Goal: Ask a question

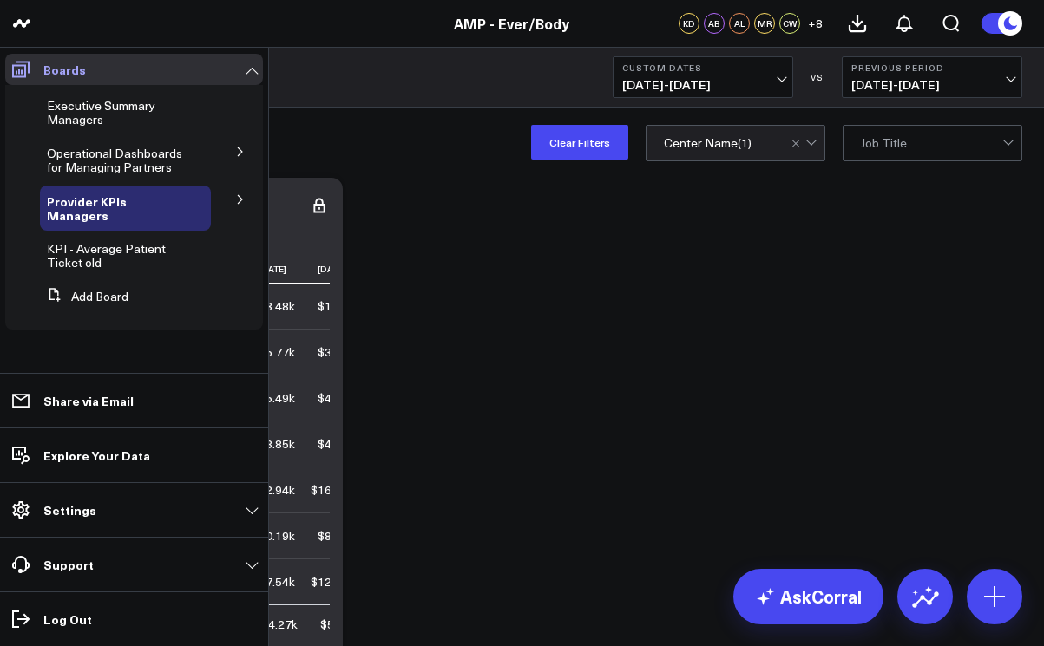
click at [26, 67] on icon at bounding box center [20, 69] width 21 height 21
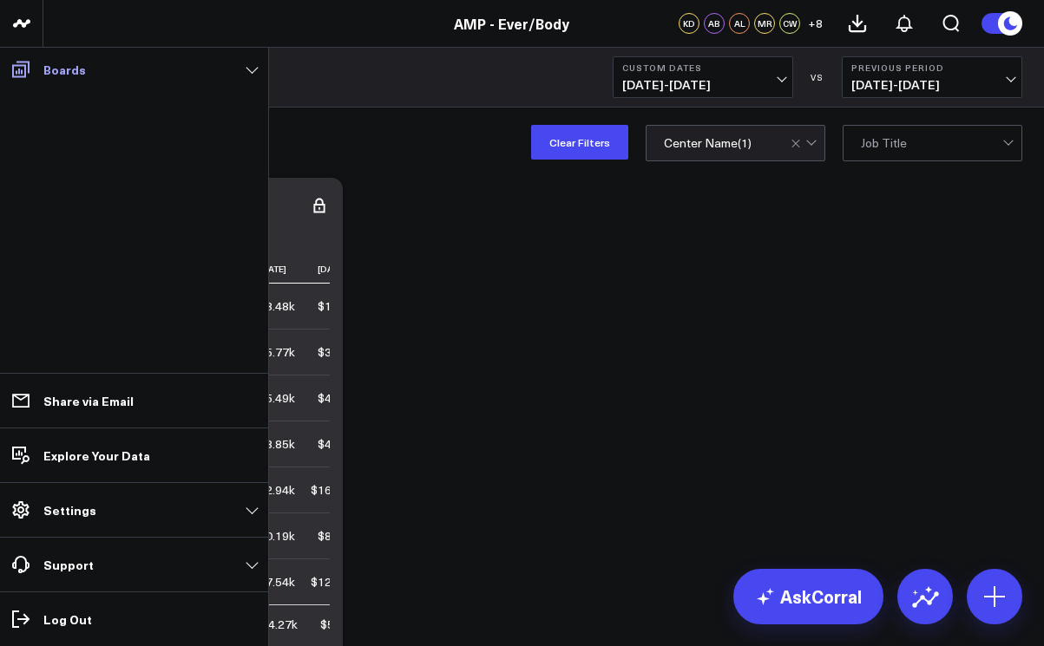
click at [26, 67] on icon at bounding box center [20, 69] width 21 height 21
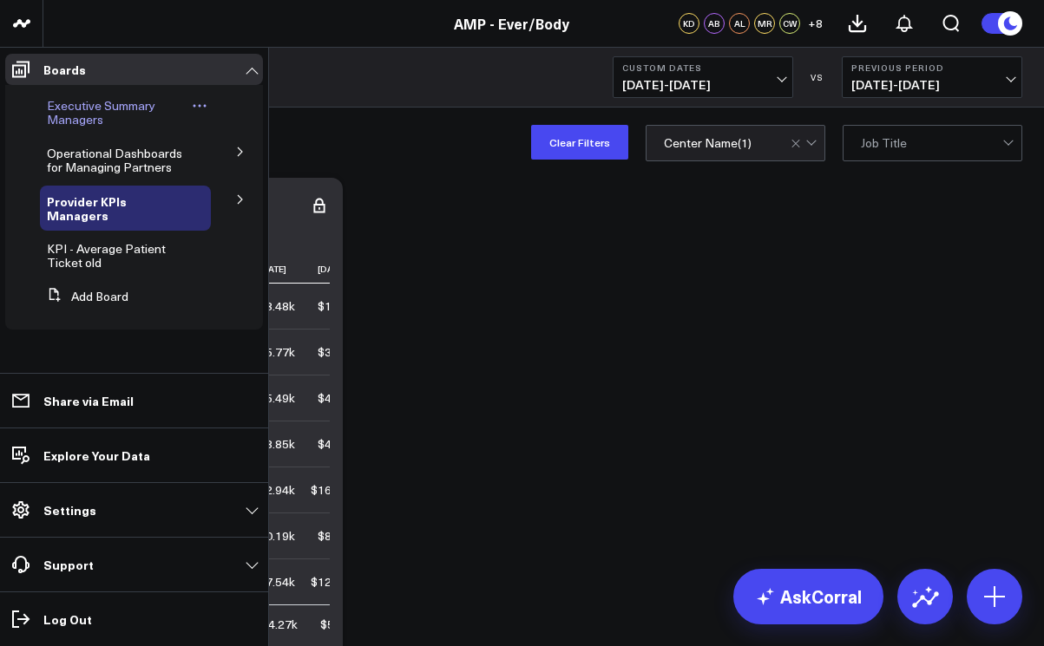
click at [86, 113] on span "Executive Summary Managers" at bounding box center [101, 112] width 108 height 30
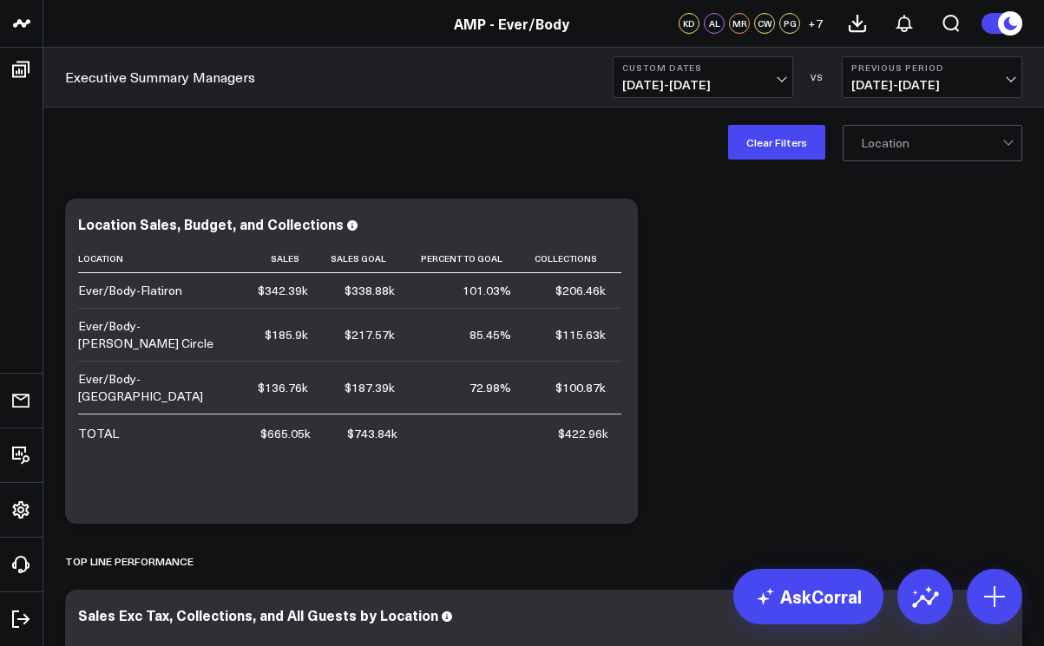
click at [779, 82] on span "[DATE] - [DATE]" at bounding box center [702, 85] width 161 height 14
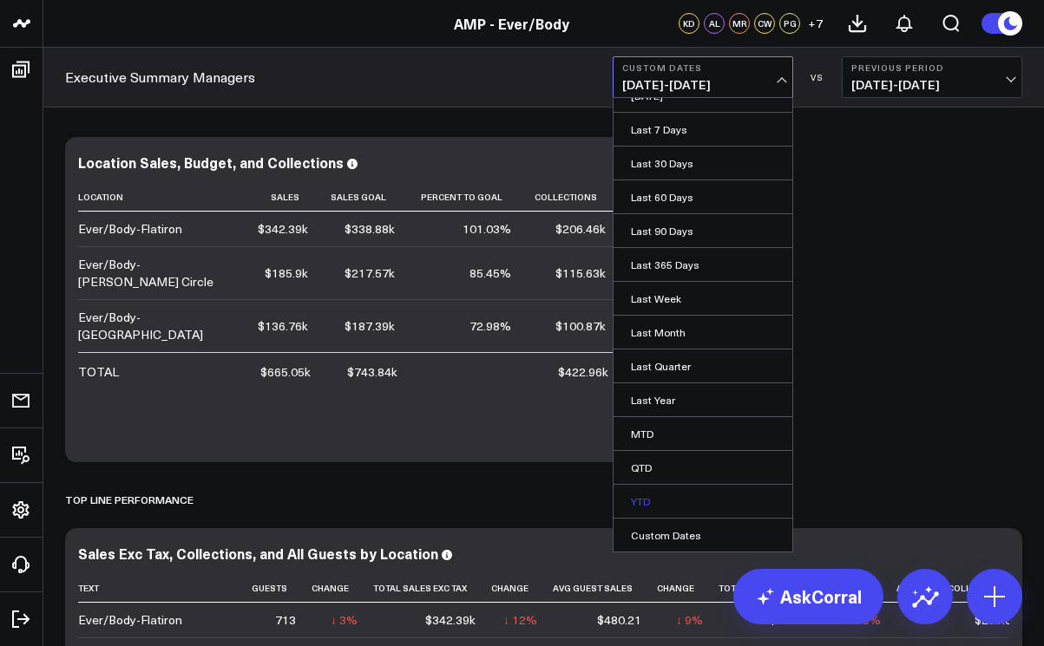
scroll to position [192, 0]
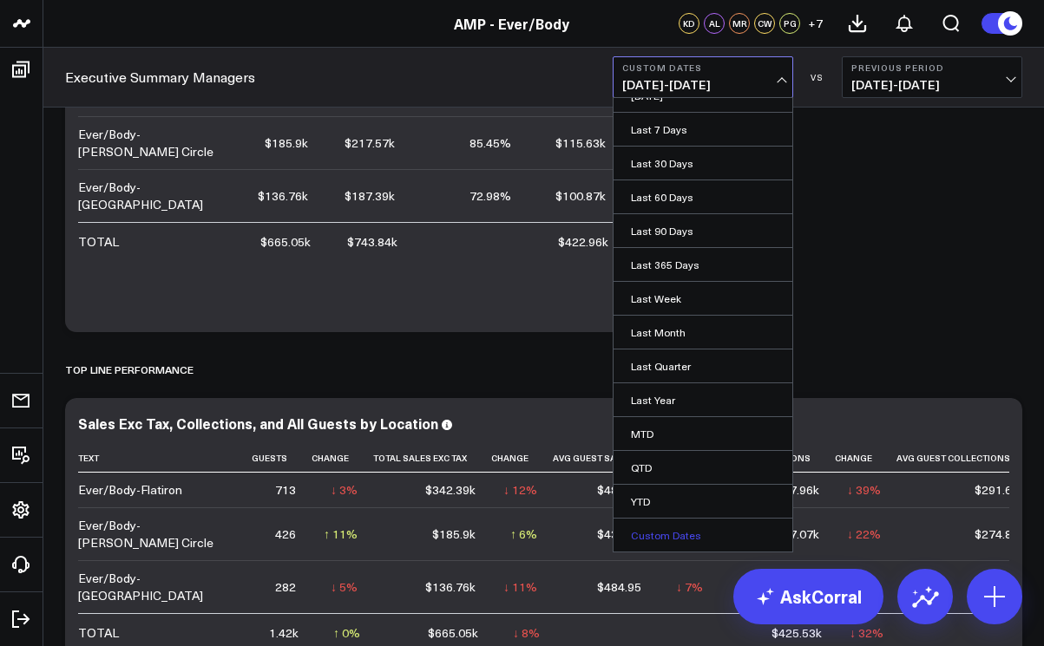
click at [672, 535] on link "Custom Dates" at bounding box center [702, 535] width 179 height 33
select select "7"
select select "2025"
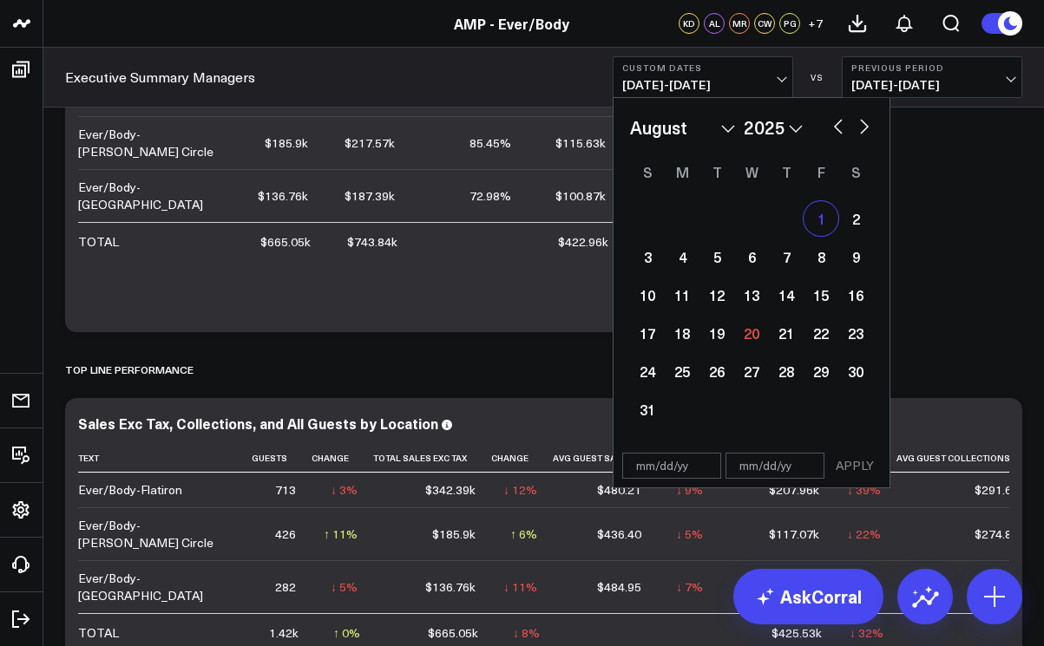
click at [824, 219] on div "1" at bounding box center [820, 218] width 35 height 35
type input "[DATE]"
select select "7"
select select "2025"
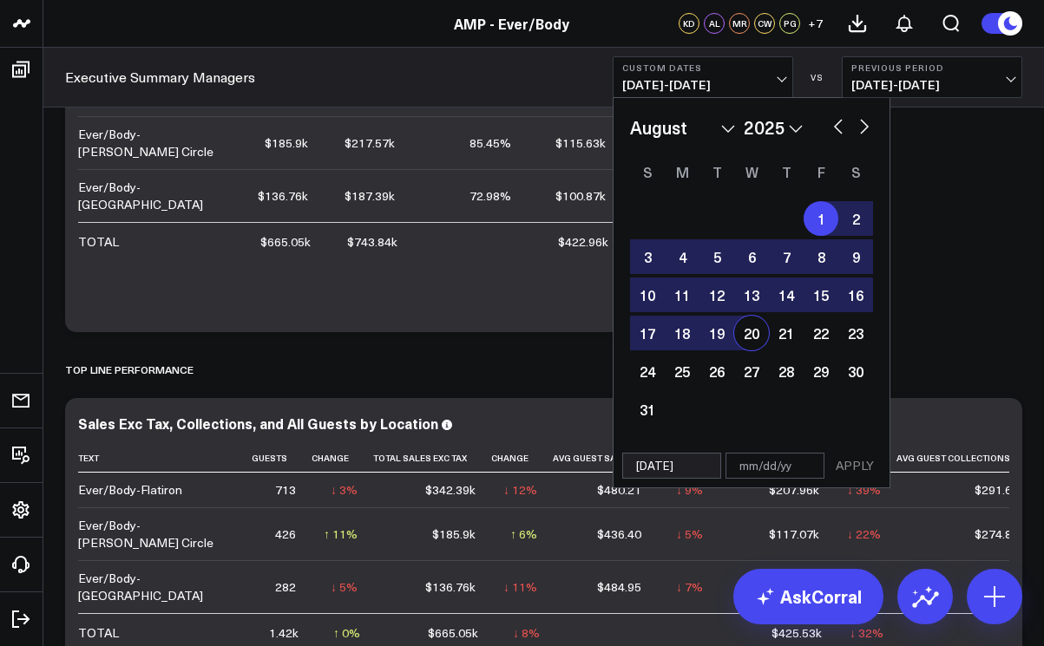
click at [753, 338] on div "20" at bounding box center [751, 333] width 35 height 35
type input "[DATE]"
select select "7"
select select "2025"
click at [856, 469] on button "APPLY" at bounding box center [855, 466] width 52 height 26
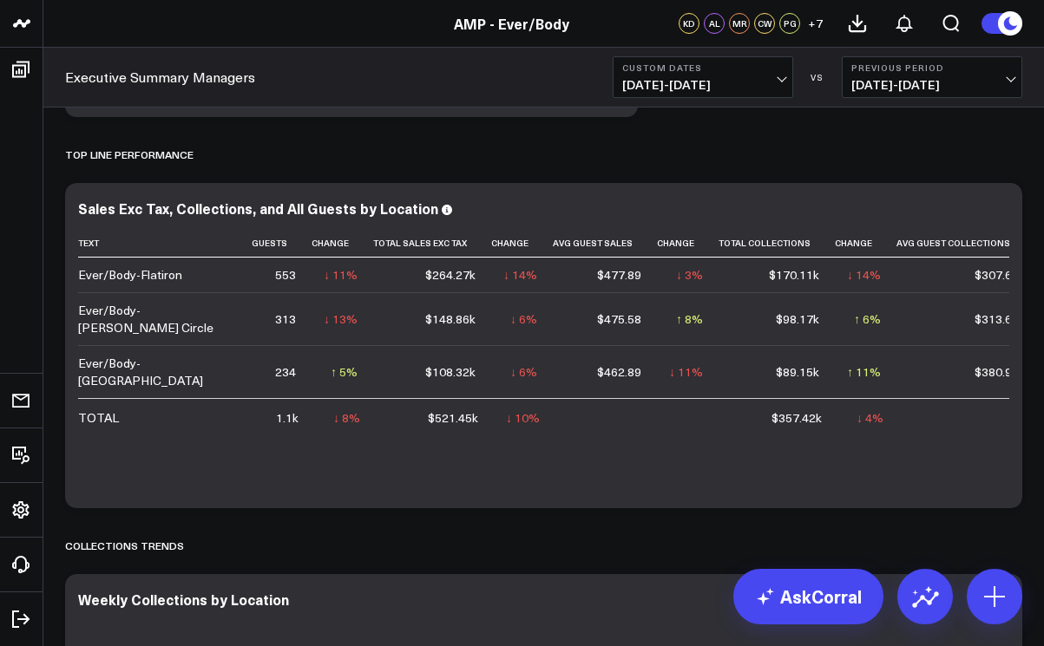
scroll to position [415, 0]
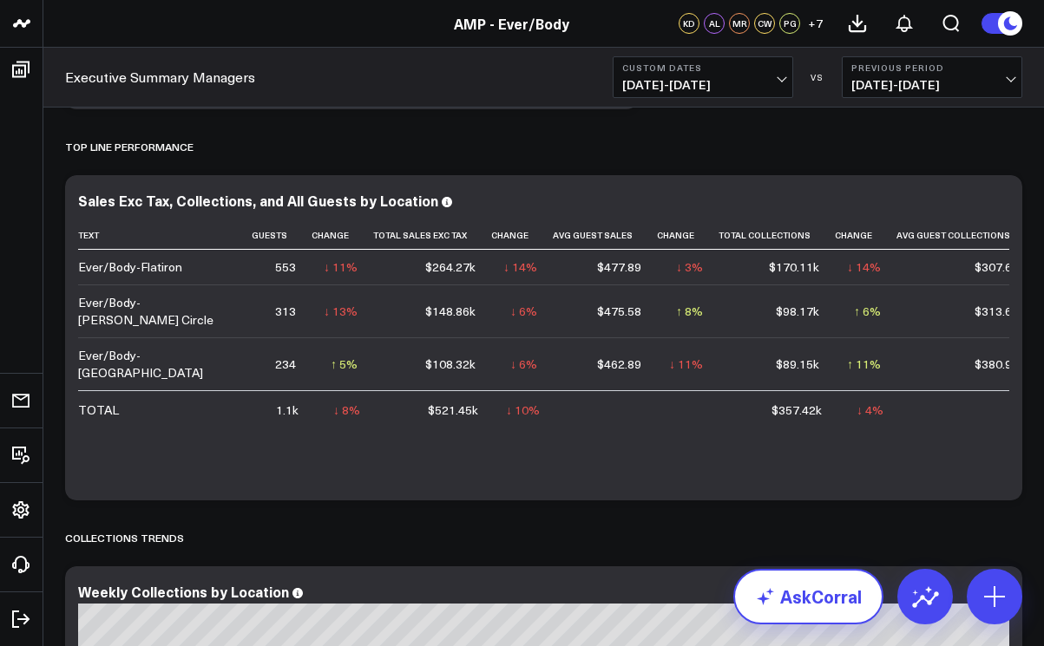
click at [803, 590] on link "AskCorral" at bounding box center [808, 597] width 150 height 56
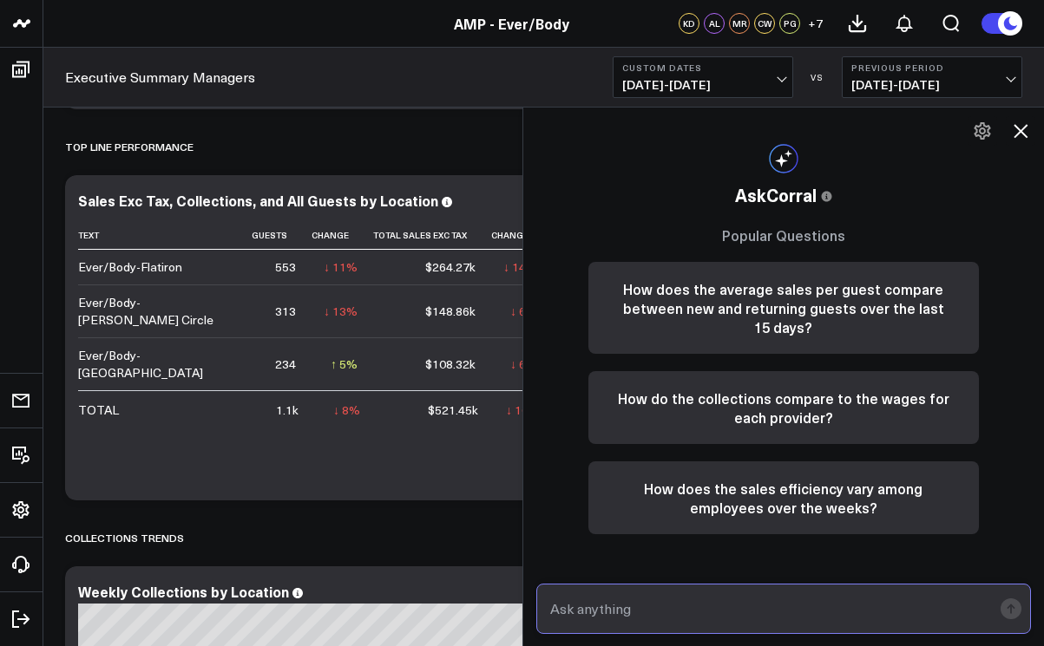
click at [677, 606] on input "text" at bounding box center [769, 609] width 447 height 31
type input "aov for [PERSON_NAME] circle"
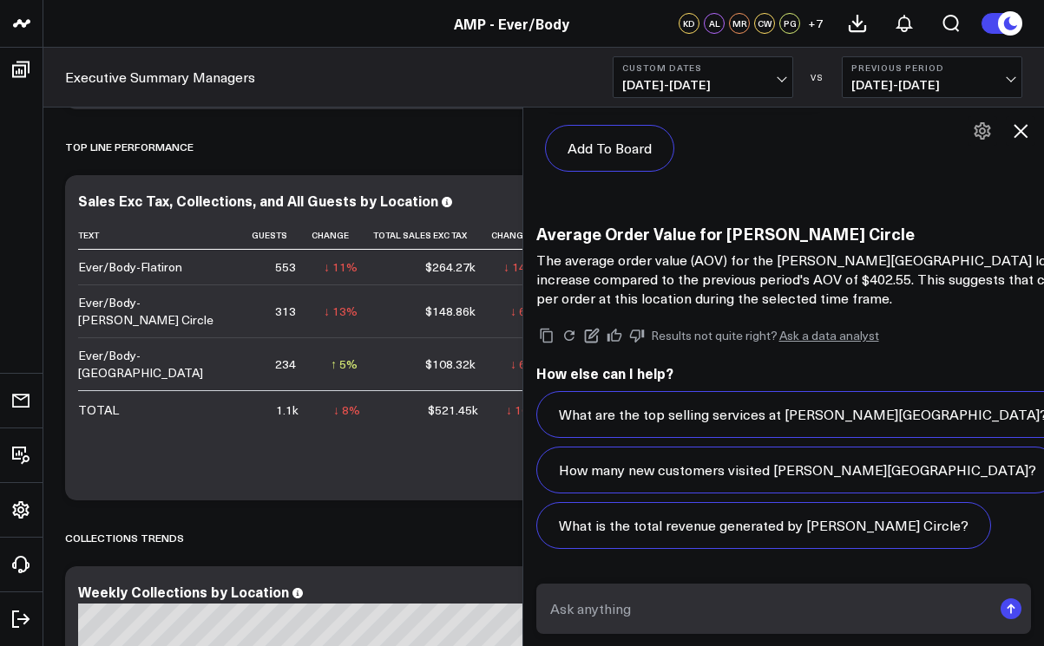
scroll to position [2228, 0]
click at [1021, 133] on icon at bounding box center [1020, 131] width 21 height 21
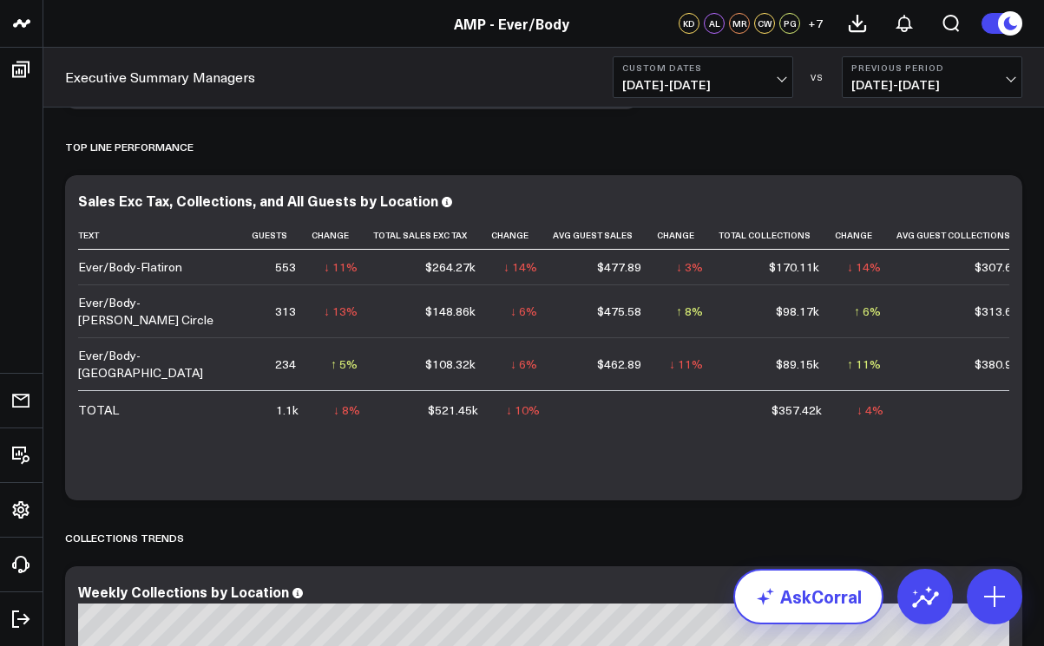
click at [791, 603] on link "AskCorral" at bounding box center [808, 597] width 150 height 56
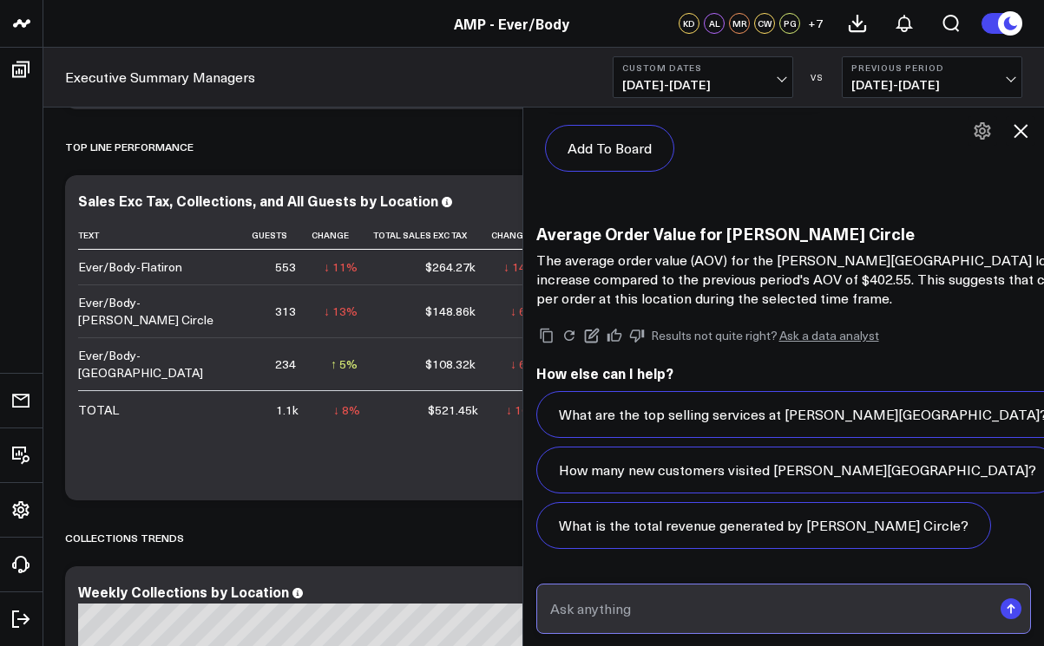
click at [617, 608] on input "text" at bounding box center [769, 609] width 447 height 31
type input "[PERSON_NAME] circle utilization"
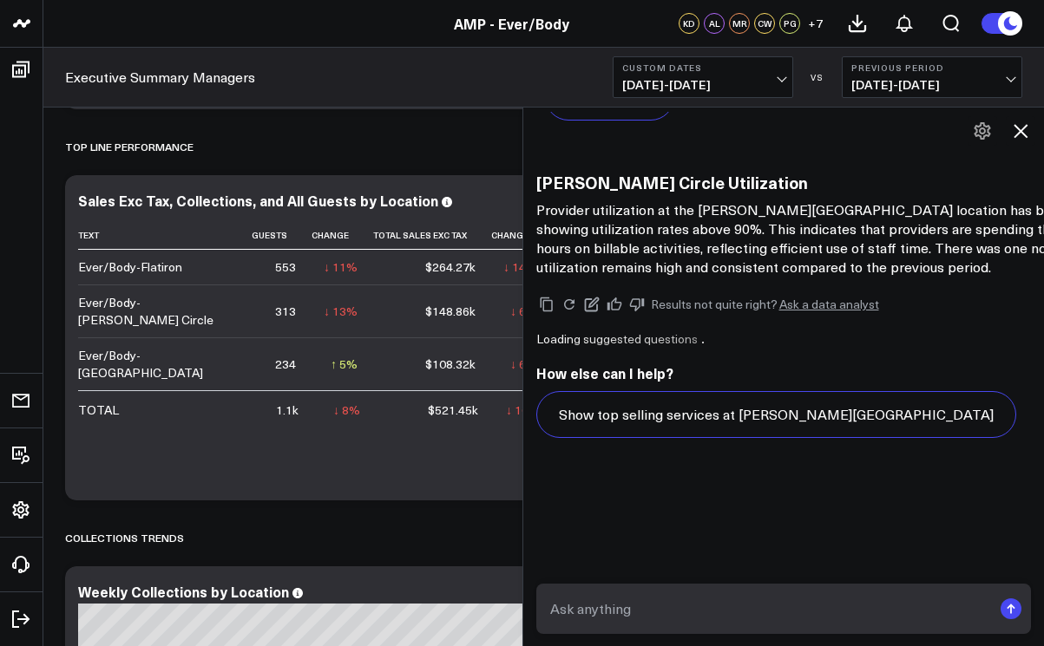
scroll to position [3425, 0]
